Goal: Navigation & Orientation: Find specific page/section

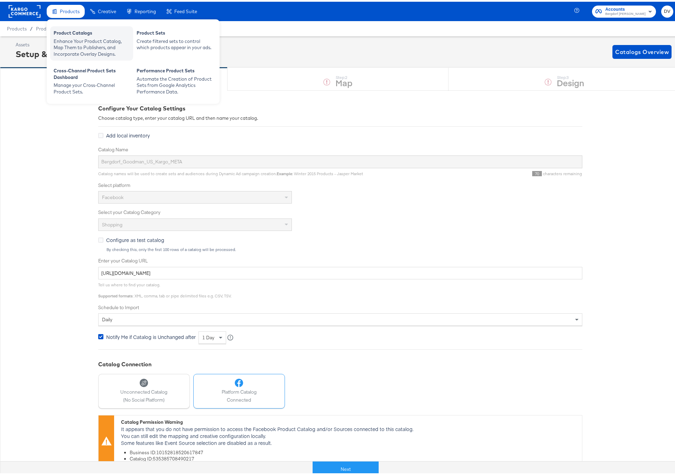
click at [73, 34] on div "Product Catalogs" at bounding box center [92, 32] width 76 height 8
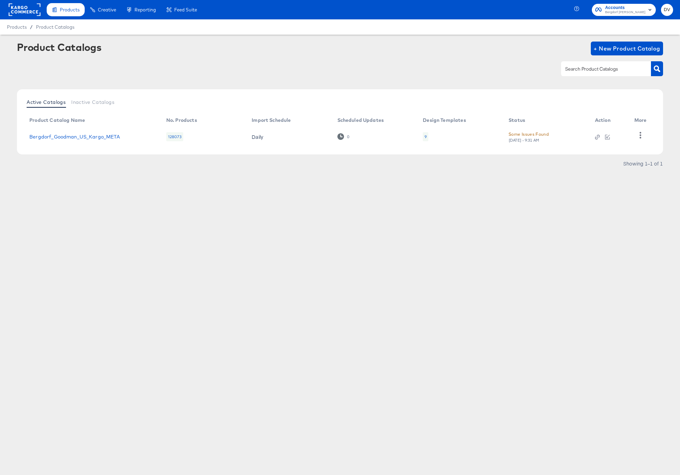
click at [23, 6] on rect at bounding box center [25, 9] width 32 height 12
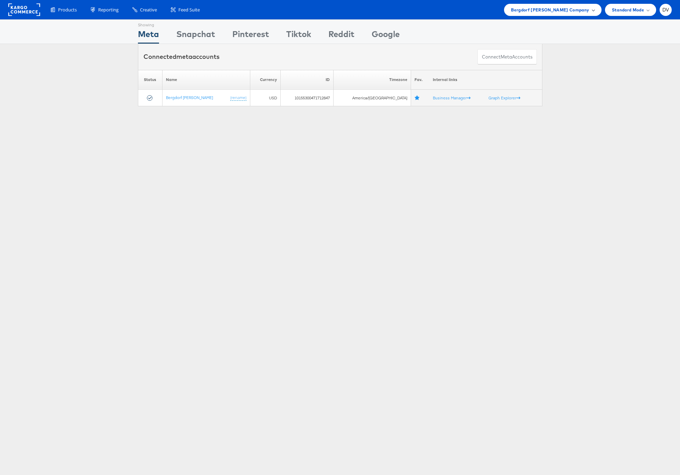
click at [545, 6] on span "Bergdorf [PERSON_NAME] Company" at bounding box center [550, 9] width 78 height 7
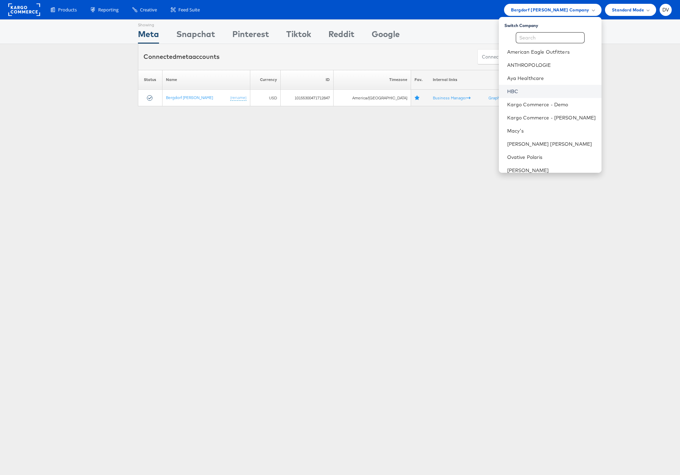
click at [545, 89] on link "HBC" at bounding box center [551, 91] width 89 height 7
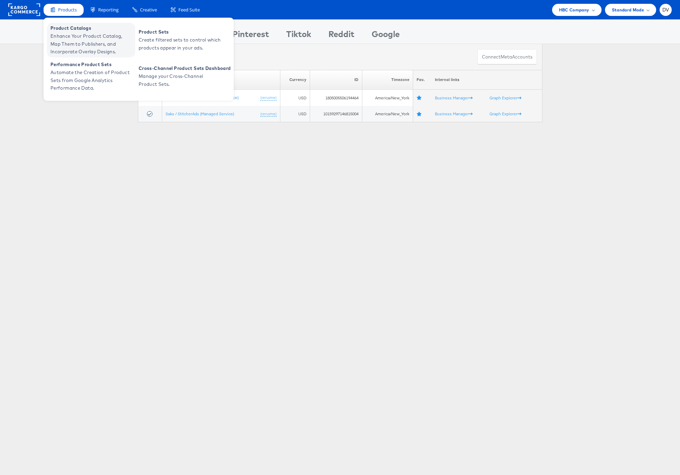
click at [62, 30] on span "Product Catalogs" at bounding box center [92, 28] width 83 height 8
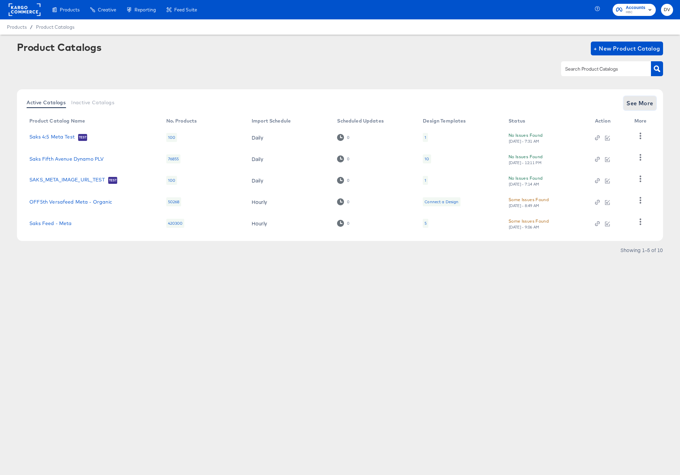
click at [634, 102] on span "See More" at bounding box center [640, 103] width 27 height 10
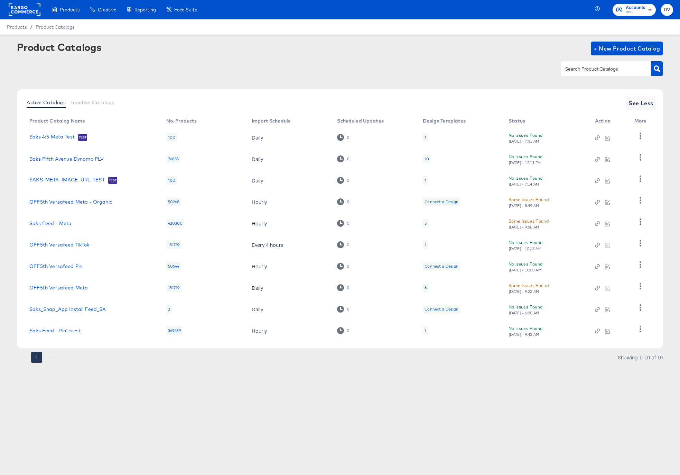
click at [74, 328] on link "Saks Feed - Pinterest" at bounding box center [54, 331] width 51 height 6
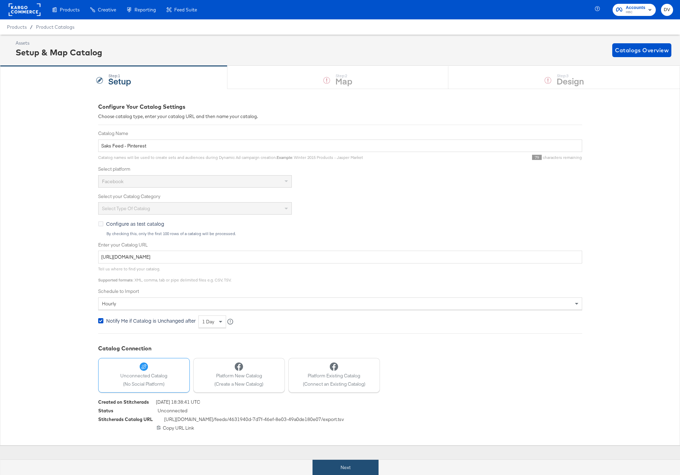
click at [342, 468] on button "Next" at bounding box center [346, 467] width 66 height 16
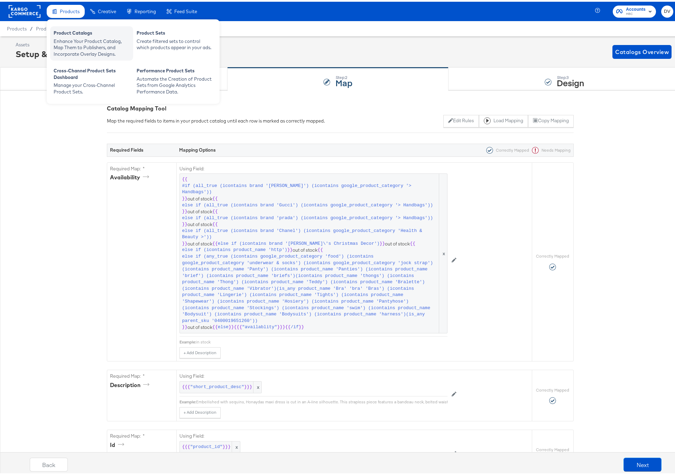
click at [72, 34] on div "Product Catalogs" at bounding box center [92, 32] width 76 height 8
